Goal: Information Seeking & Learning: Check status

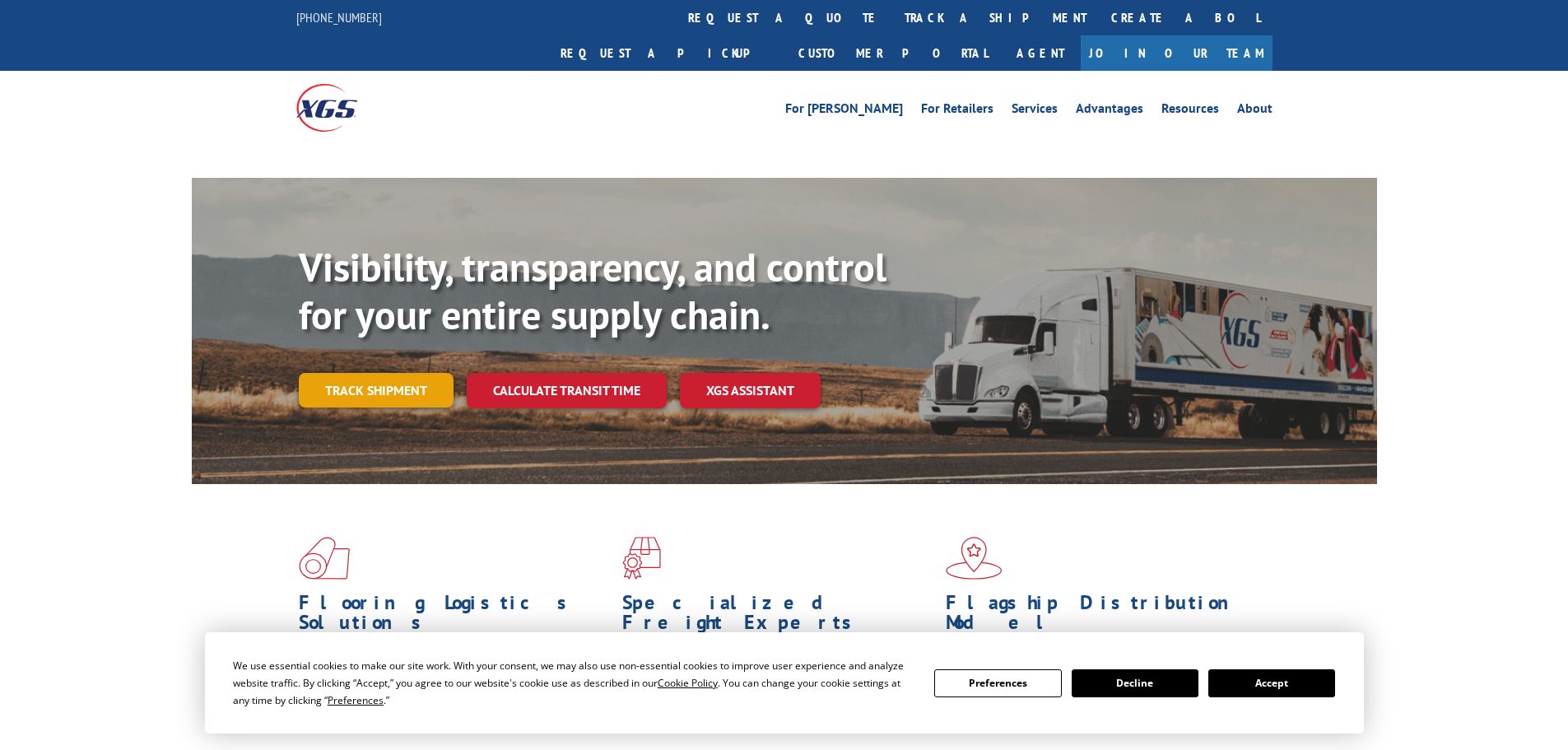
click at [417, 373] on link "Track shipment" at bounding box center [375, 390] width 155 height 35
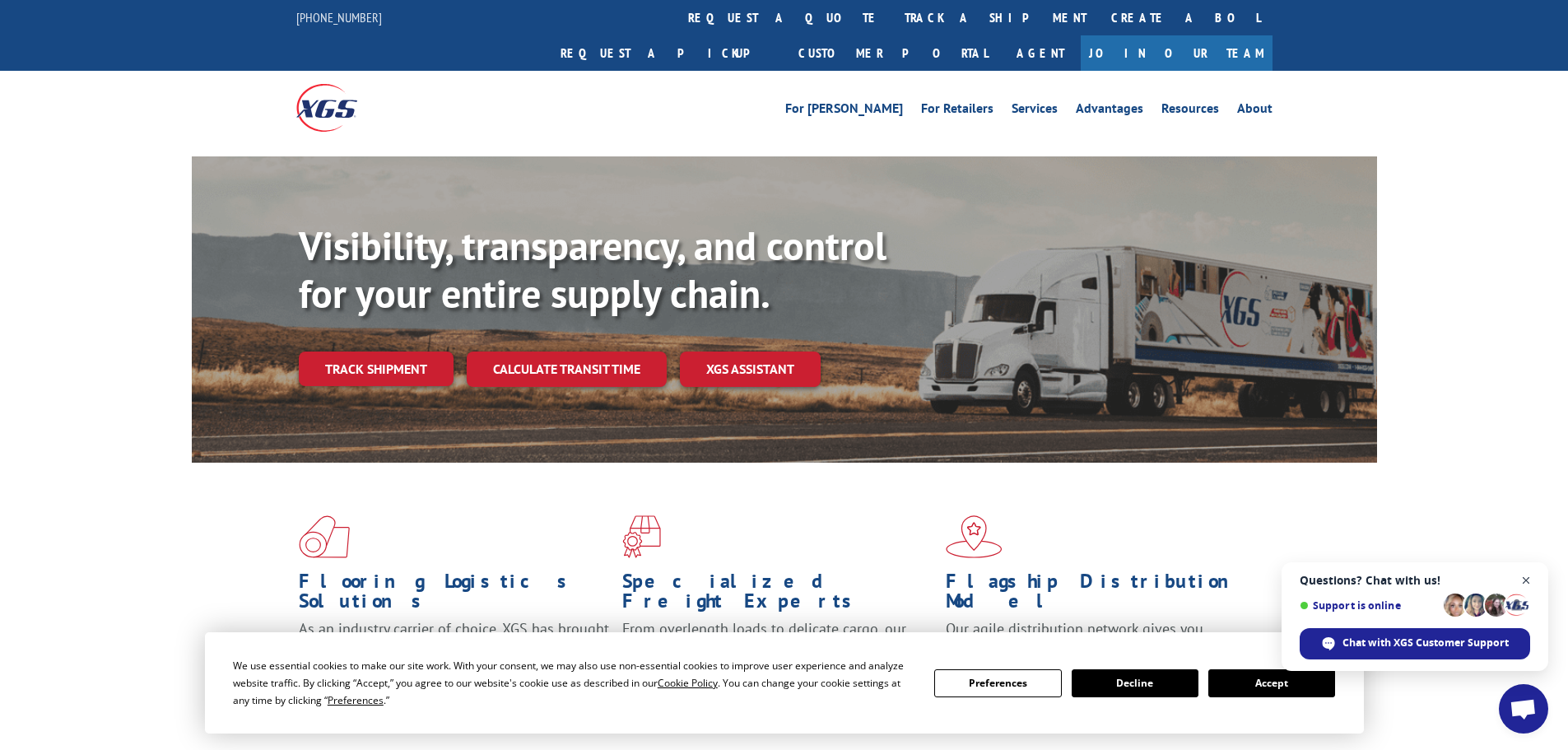
click at [1531, 580] on span "Close chat" at bounding box center [1526, 580] width 21 height 21
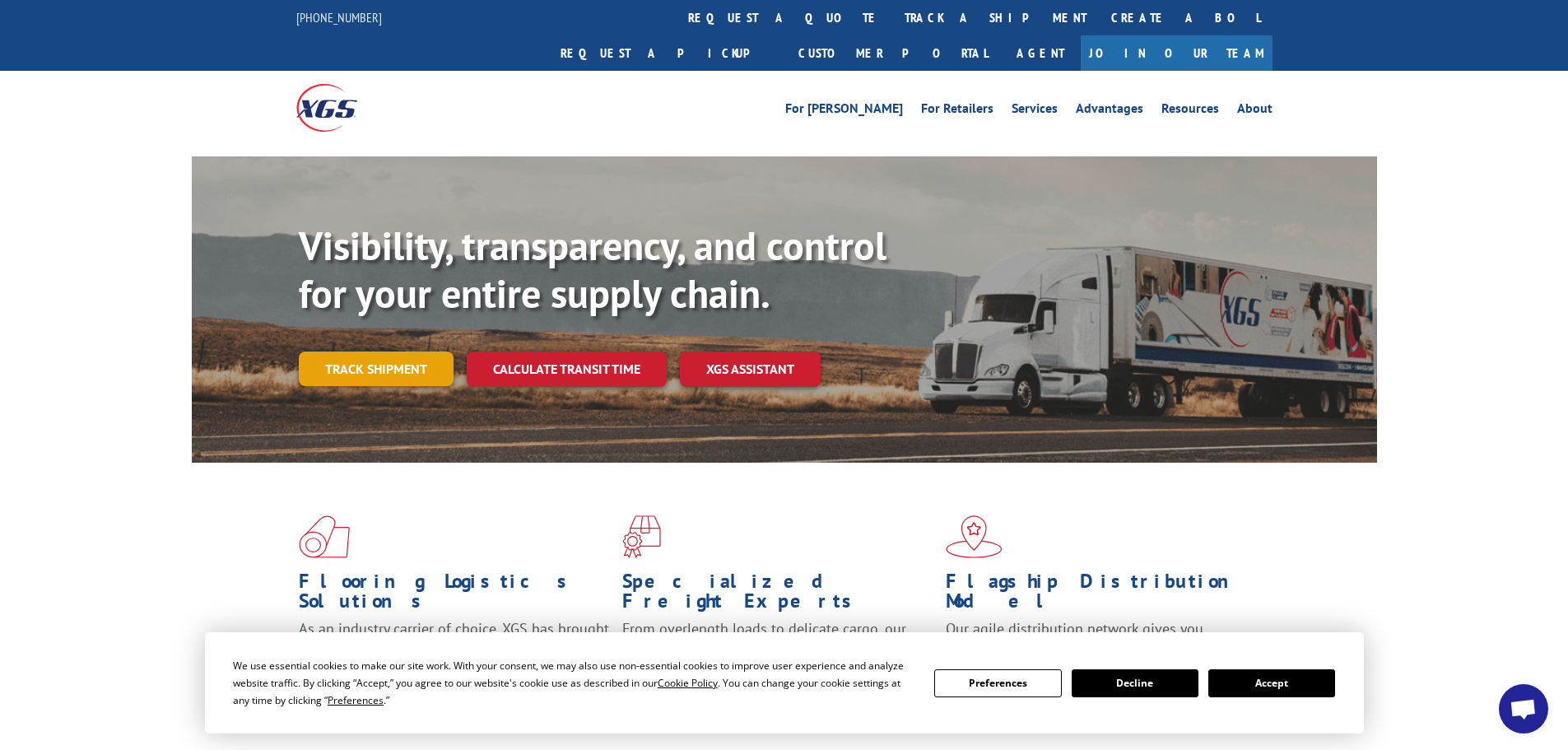
click at [322, 351] on link "Track shipment" at bounding box center [375, 369] width 155 height 35
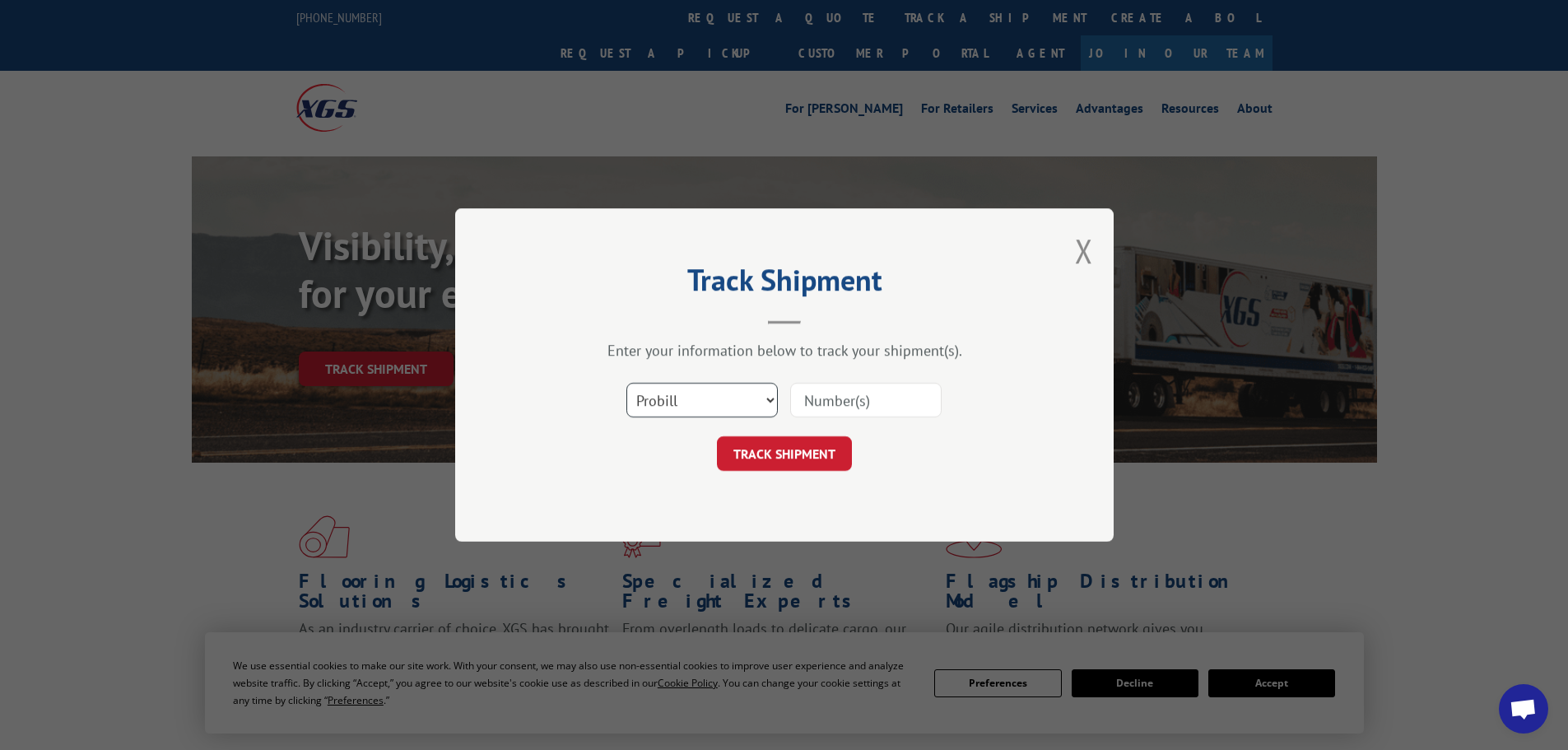
click at [745, 399] on select "Select category... Probill BOL PO" at bounding box center [702, 400] width 151 height 35
select select "bol"
click at [627, 383] on select "Select category... Probill BOL PO" at bounding box center [702, 400] width 151 height 35
click at [832, 402] on input at bounding box center [865, 400] width 151 height 35
paste input "7052174"
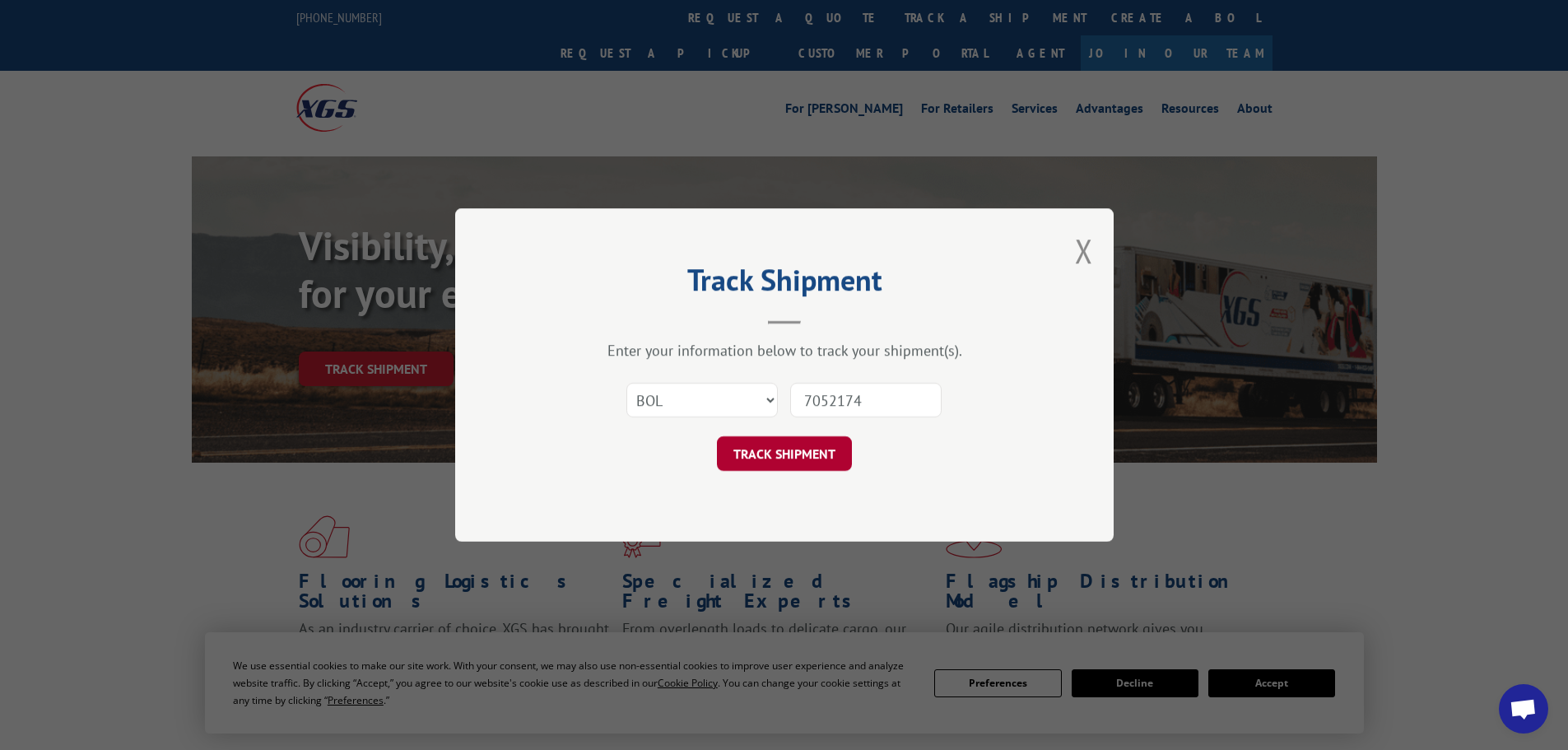
type input "7052174"
click at [833, 456] on button "TRACK SHIPMENT" at bounding box center [784, 454] width 135 height 35
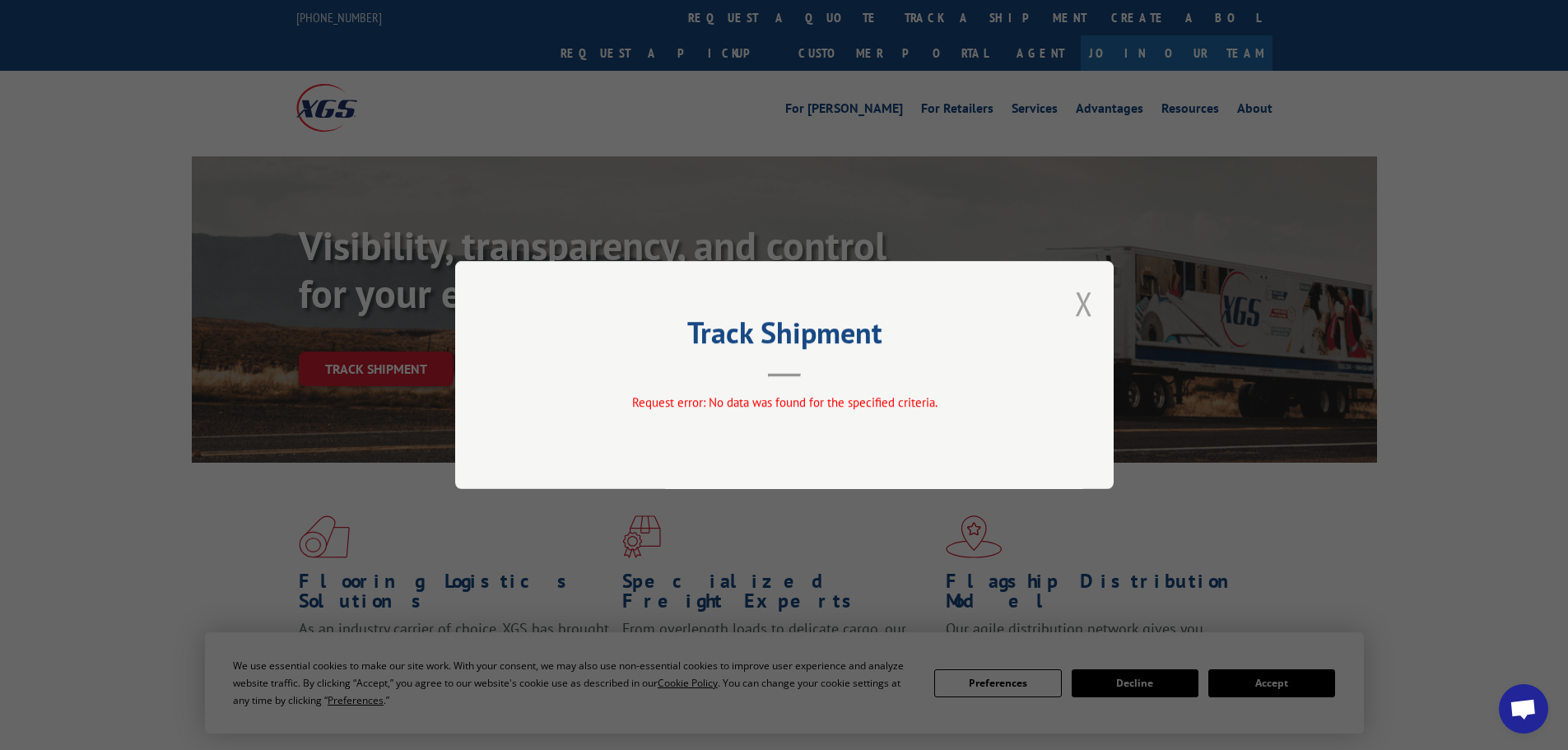
click at [1075, 302] on button "Close modal" at bounding box center [1084, 303] width 18 height 44
